Goal: Information Seeking & Learning: Learn about a topic

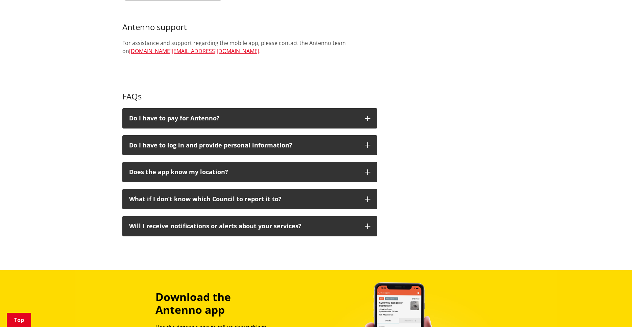
scroll to position [356, 0]
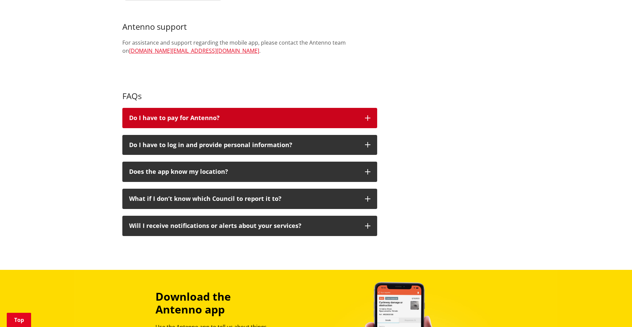
click at [226, 115] on h3 "Do I have to pay for Antenno?" at bounding box center [243, 118] width 229 height 7
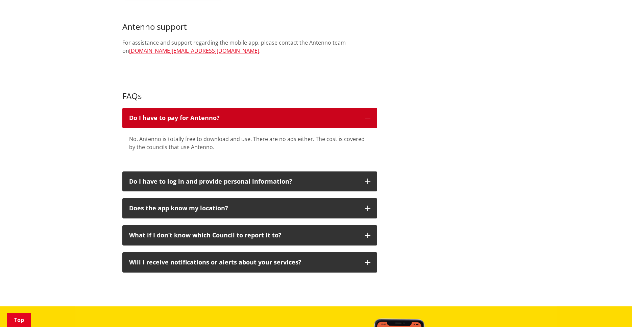
click at [226, 115] on h3 "Do I have to pay for Antenno?" at bounding box center [243, 118] width 229 height 7
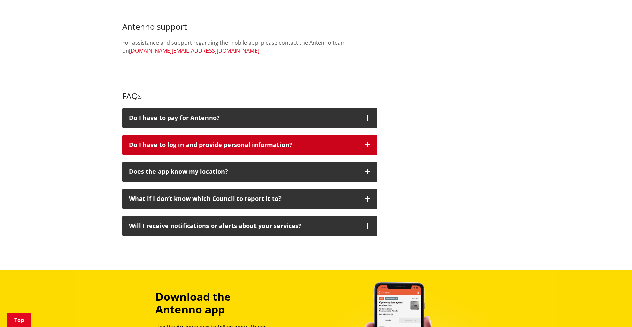
click at [243, 135] on button "Do I have to log in and provide personal information?" at bounding box center [249, 145] width 255 height 20
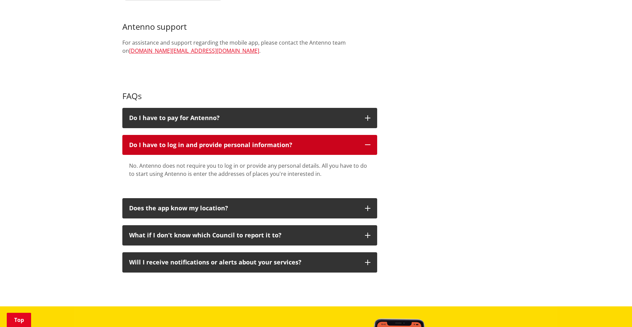
click at [249, 142] on p "Do I have to log in and provide personal information?" at bounding box center [243, 145] width 229 height 7
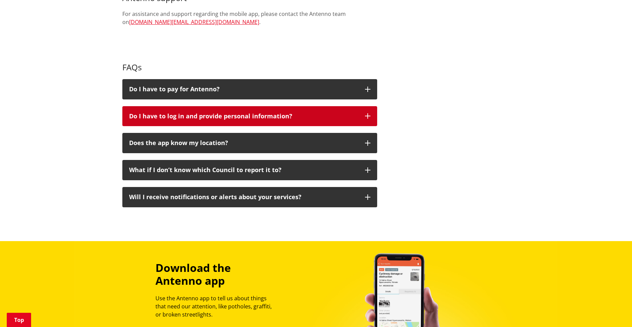
scroll to position [385, 0]
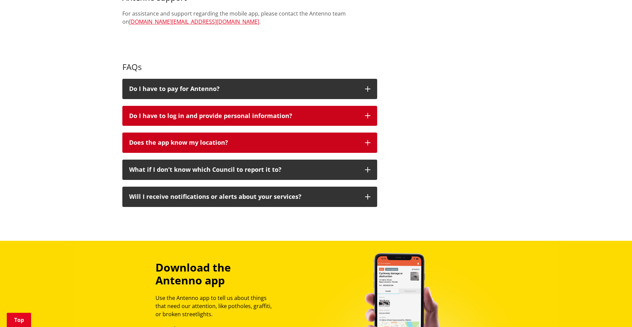
click at [249, 139] on p "Does the app know my location?" at bounding box center [243, 142] width 229 height 7
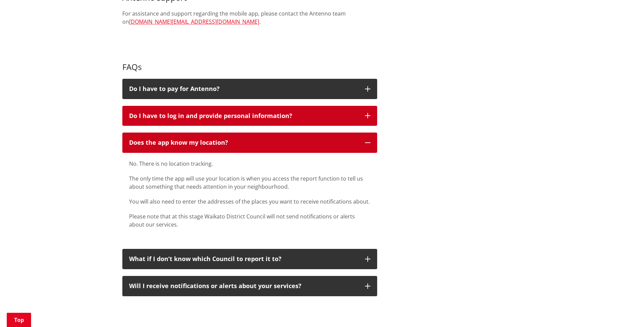
click at [249, 139] on p "Does the app know my location?" at bounding box center [243, 142] width 229 height 7
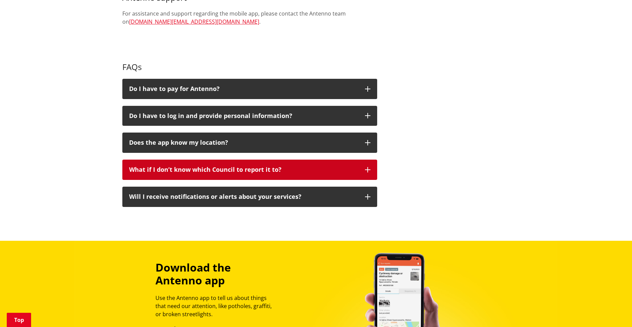
click at [257, 171] on button "What if I don’t know which Council to report it to?" at bounding box center [249, 170] width 255 height 20
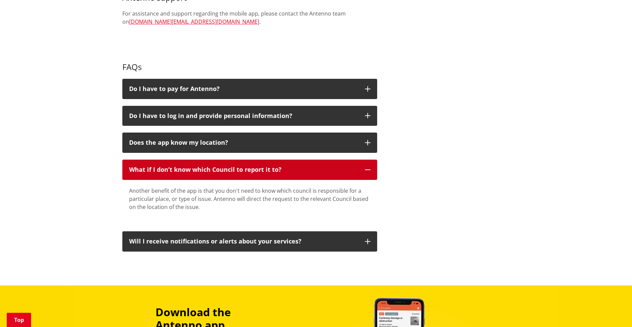
click at [264, 166] on p "What if I don’t know which Council to report it to?" at bounding box center [243, 169] width 229 height 7
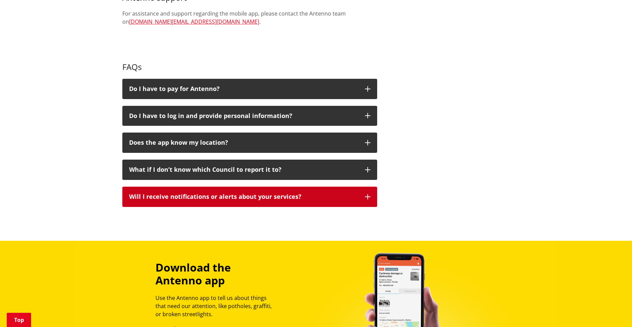
click at [267, 193] on p "Will I receive notifications or alerts about your services?" at bounding box center [243, 196] width 229 height 7
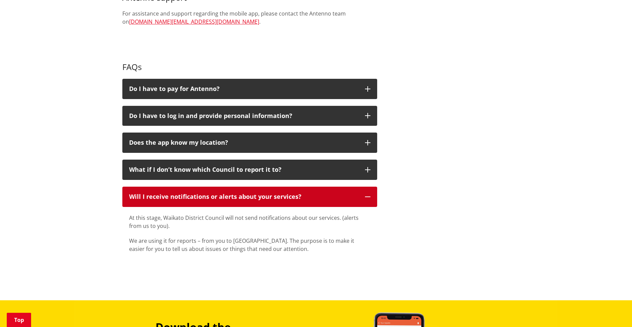
click at [267, 193] on p "Will I receive notifications or alerts about your services?" at bounding box center [243, 196] width 229 height 7
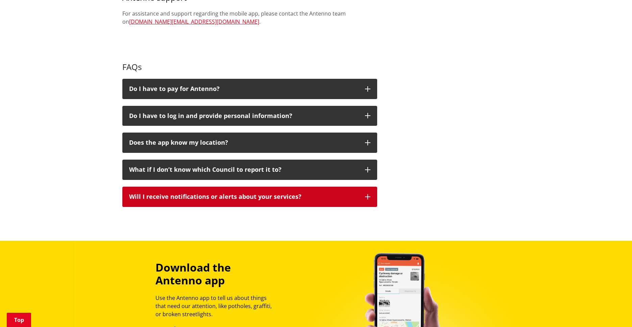
click at [267, 193] on p "Will I receive notifications or alerts about your services?" at bounding box center [243, 196] width 229 height 7
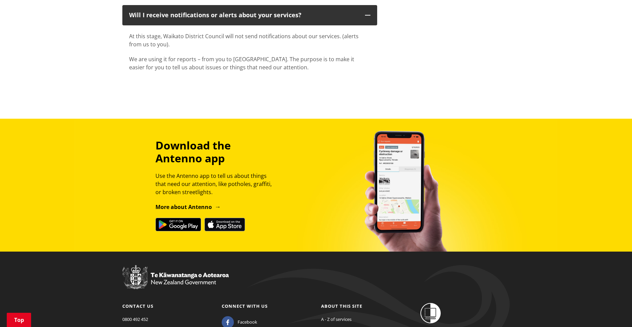
scroll to position [649, 0]
